Goal: Task Accomplishment & Management: Complete application form

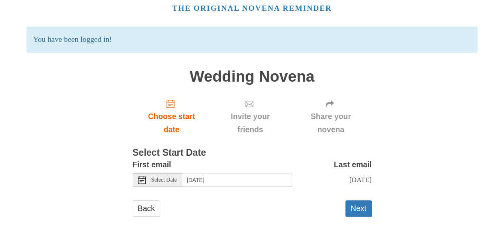
scroll to position [37, 0]
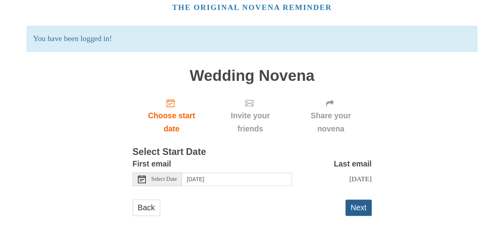
click at [355, 205] on button "Next" at bounding box center [358, 208] width 26 height 16
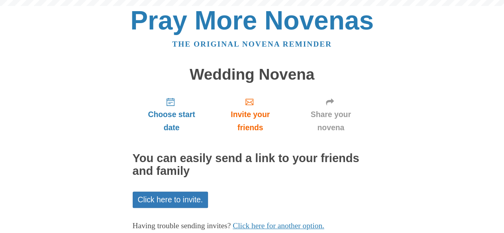
click at [355, 205] on div "Choose start date Invite your friends Share your novena You can easily send a l…" at bounding box center [252, 179] width 239 height 177
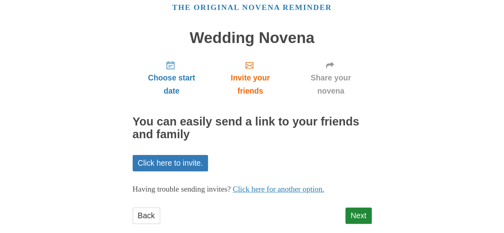
scroll to position [50, 0]
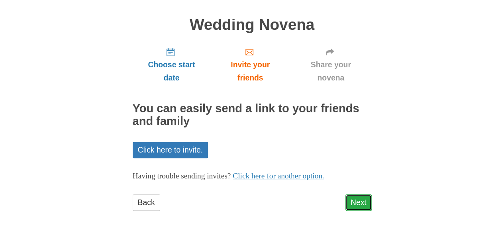
click at [353, 203] on link "Next" at bounding box center [358, 202] width 26 height 16
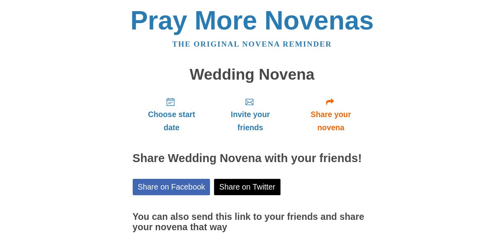
scroll to position [73, 0]
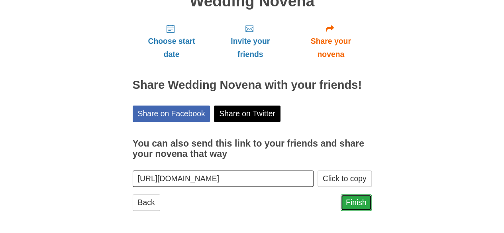
click at [363, 208] on link "Finish" at bounding box center [356, 202] width 31 height 16
